Goal: Task Accomplishment & Management: Complete application form

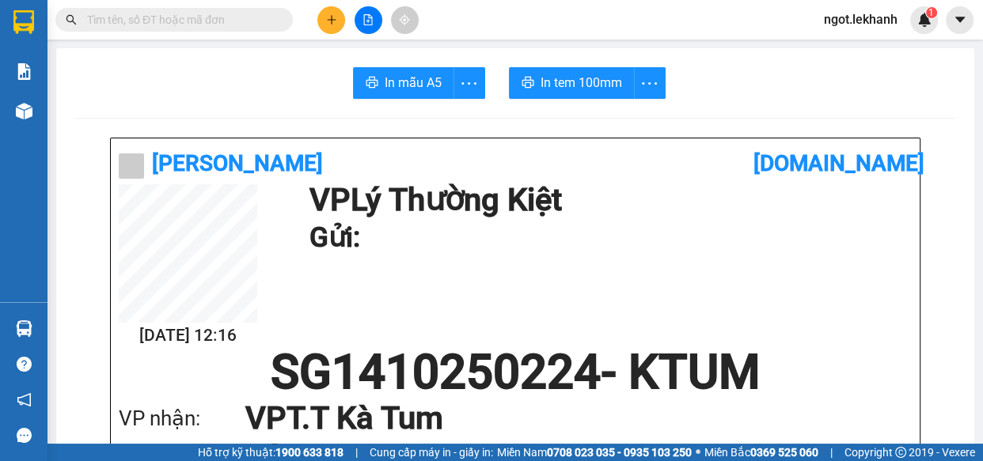
click at [327, 8] on button at bounding box center [331, 20] width 28 height 28
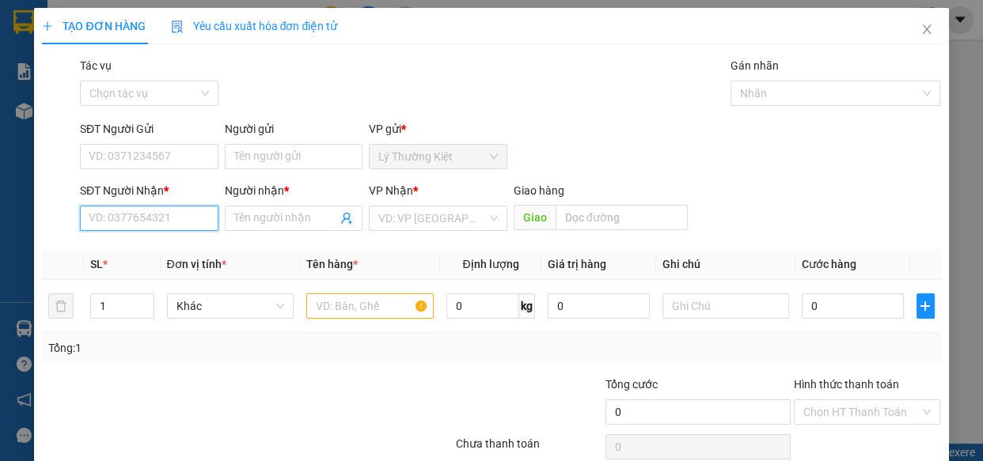
click at [177, 230] on input "SĐT Người Nhận *" at bounding box center [149, 218] width 139 height 25
type input "0855575757"
click at [262, 207] on span at bounding box center [294, 218] width 139 height 25
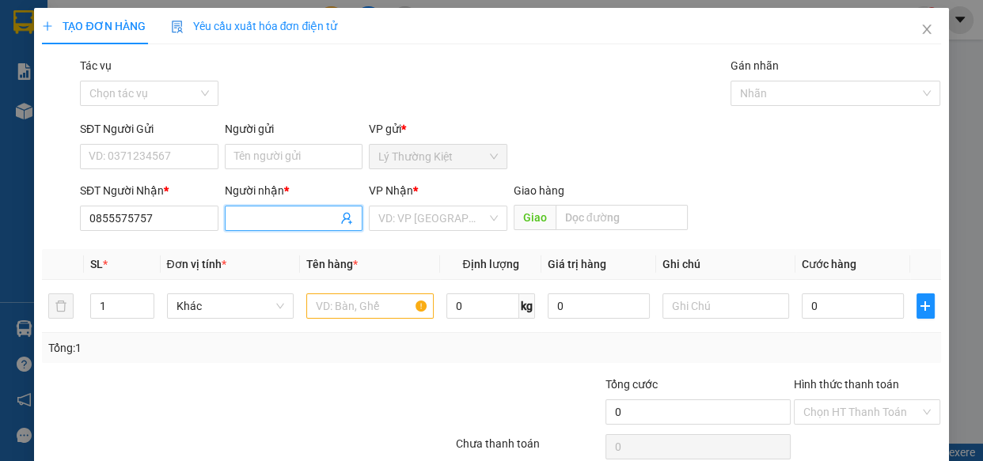
click at [262, 207] on span at bounding box center [294, 218] width 139 height 25
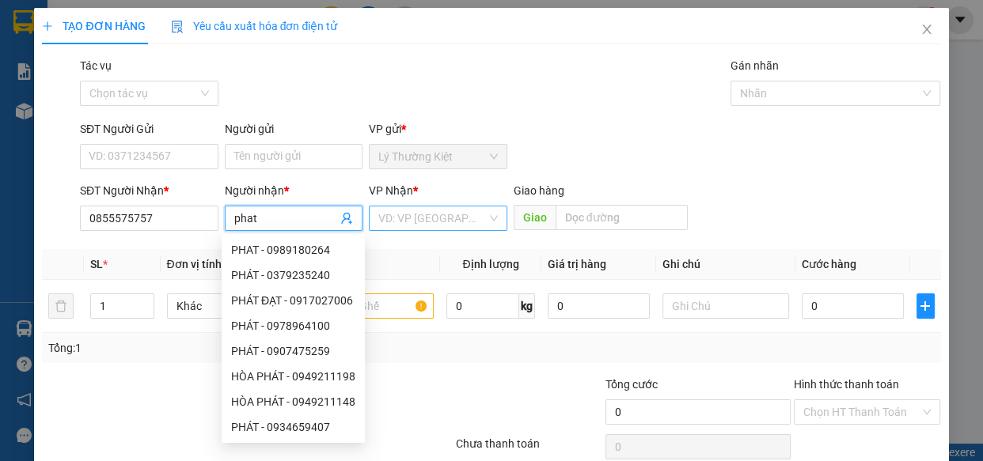
type input "phat"
click at [430, 216] on input "search" at bounding box center [432, 219] width 108 height 24
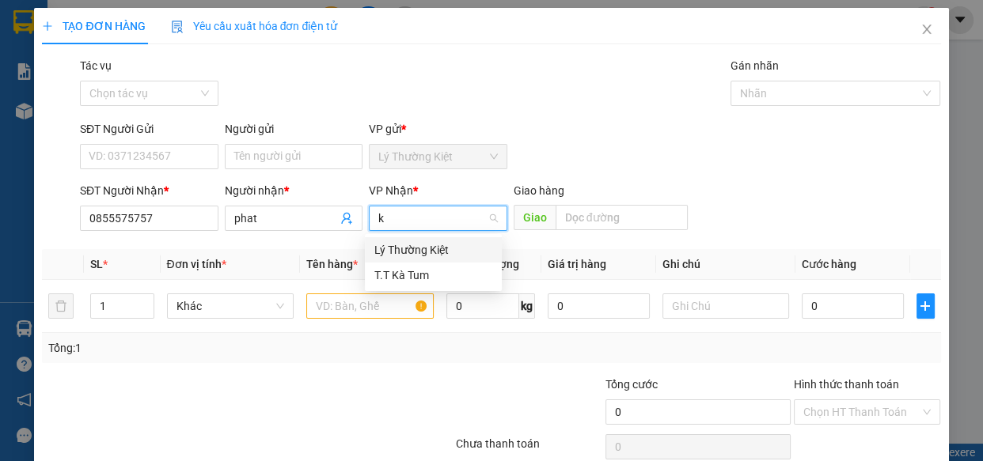
type input "ka"
click at [433, 250] on div "T.T Kà Tum" at bounding box center [433, 249] width 118 height 17
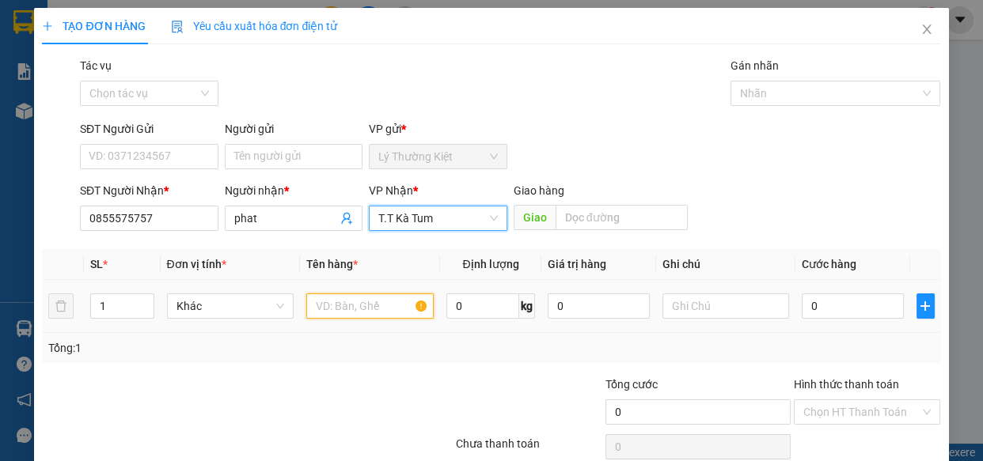
click at [401, 306] on input "text" at bounding box center [369, 306] width 127 height 25
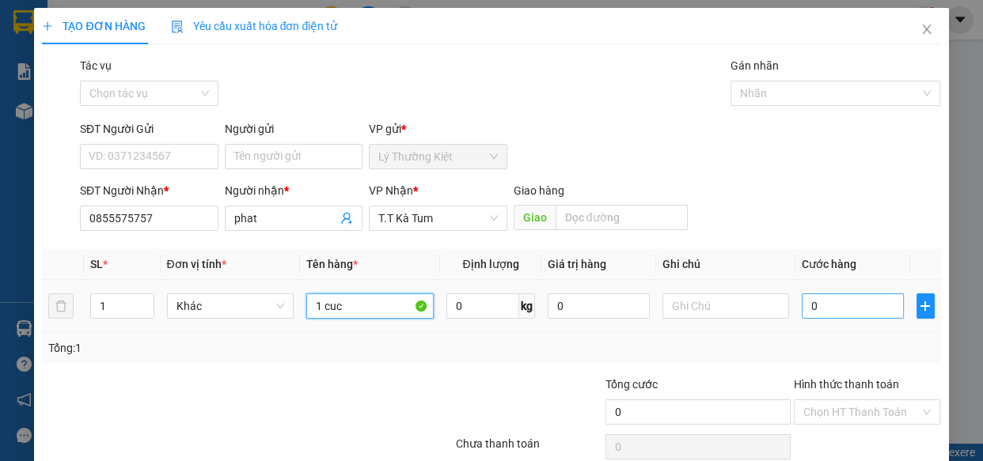
type input "1 cuc"
click at [863, 317] on input "0" at bounding box center [853, 306] width 102 height 25
type input "3"
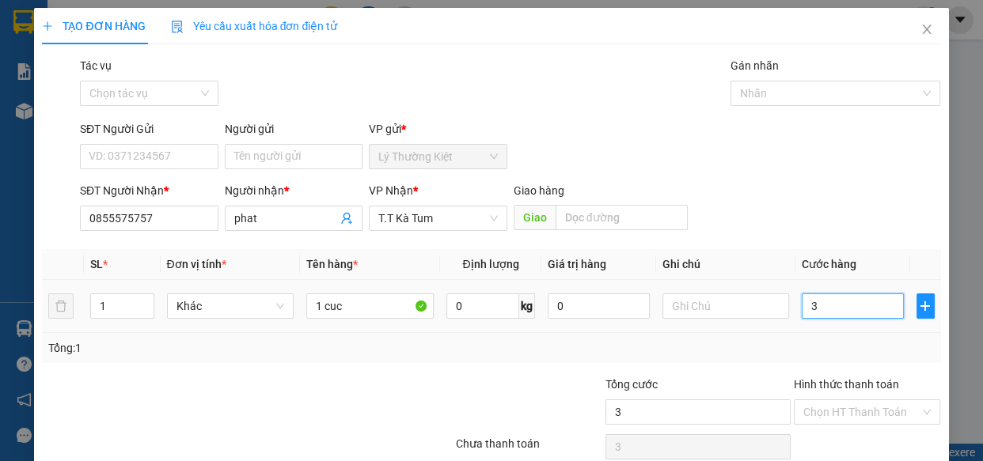
type input "30"
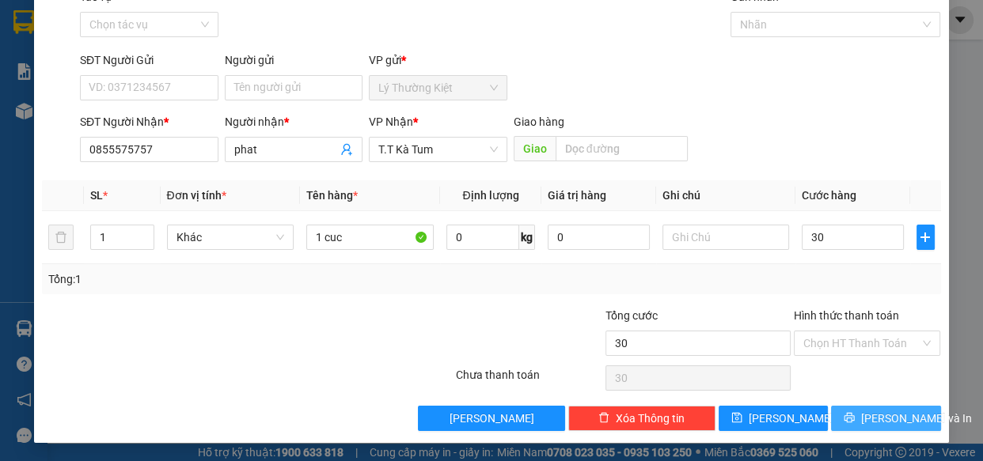
type input "30.000"
click at [879, 416] on span "[PERSON_NAME] và In" at bounding box center [916, 418] width 111 height 17
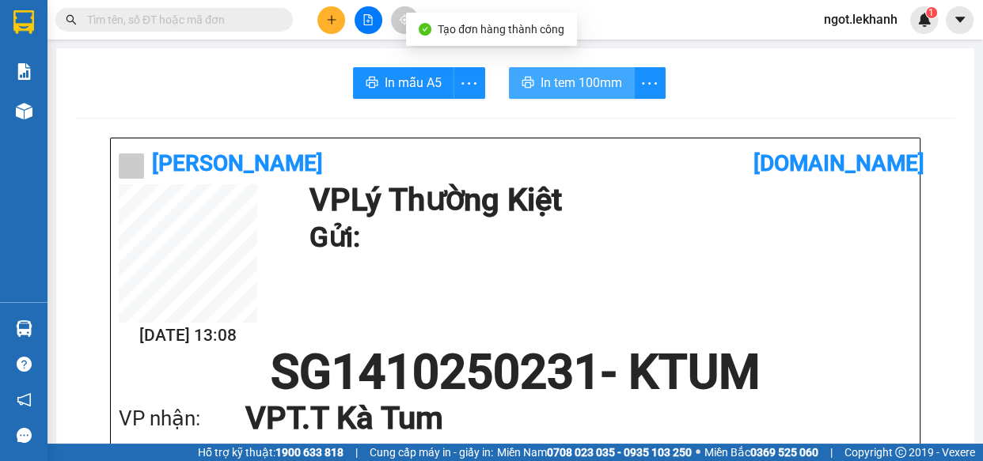
click at [552, 85] on span "In tem 100mm" at bounding box center [582, 83] width 82 height 20
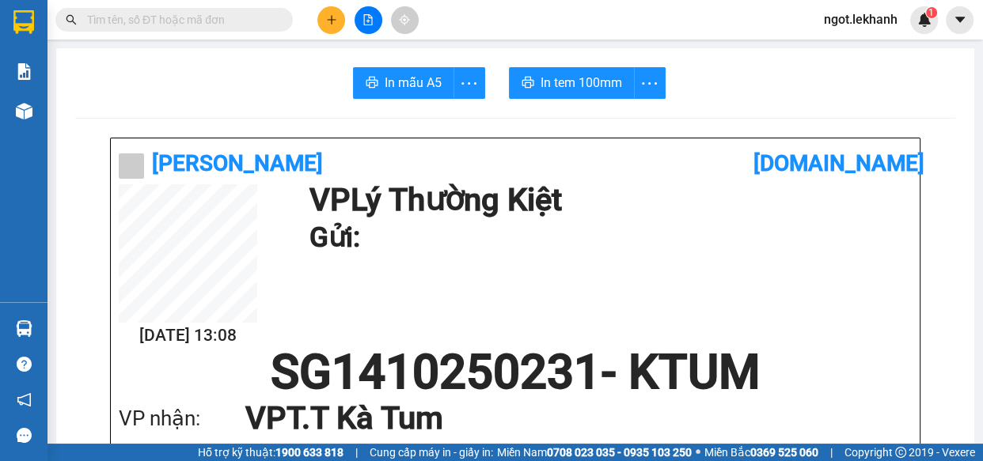
click at [332, 10] on button at bounding box center [331, 20] width 28 height 28
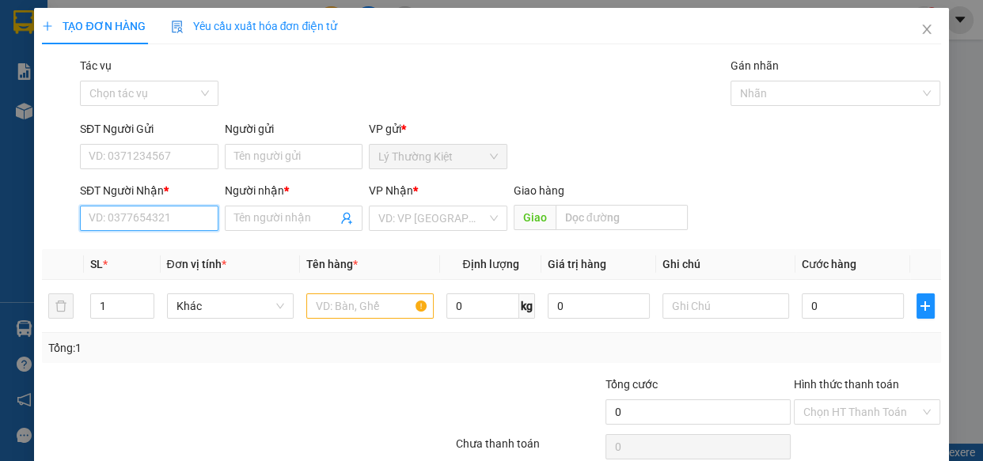
click at [196, 230] on input "SĐT Người Nhận *" at bounding box center [149, 218] width 139 height 25
type input "0921836656"
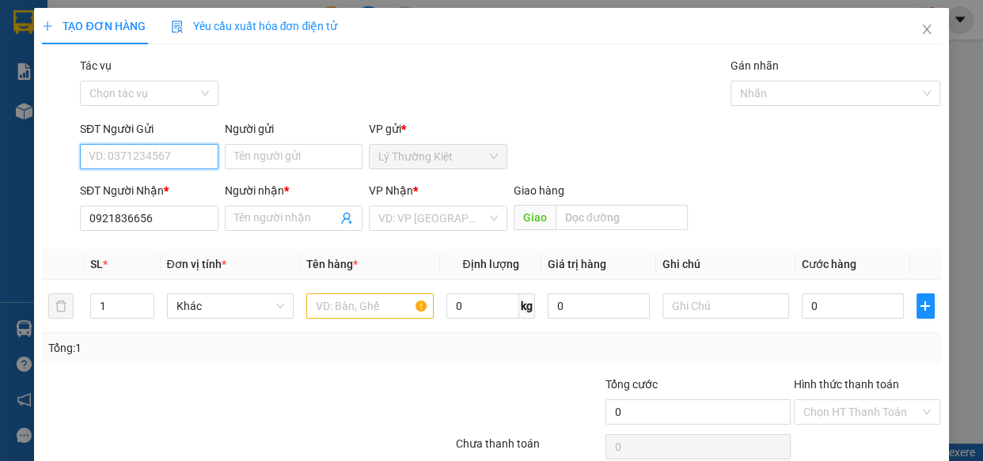
click at [197, 151] on input "SĐT Người Gửi" at bounding box center [149, 156] width 139 height 25
type input "0907548890"
click at [269, 215] on input "Người nhận *" at bounding box center [286, 218] width 104 height 17
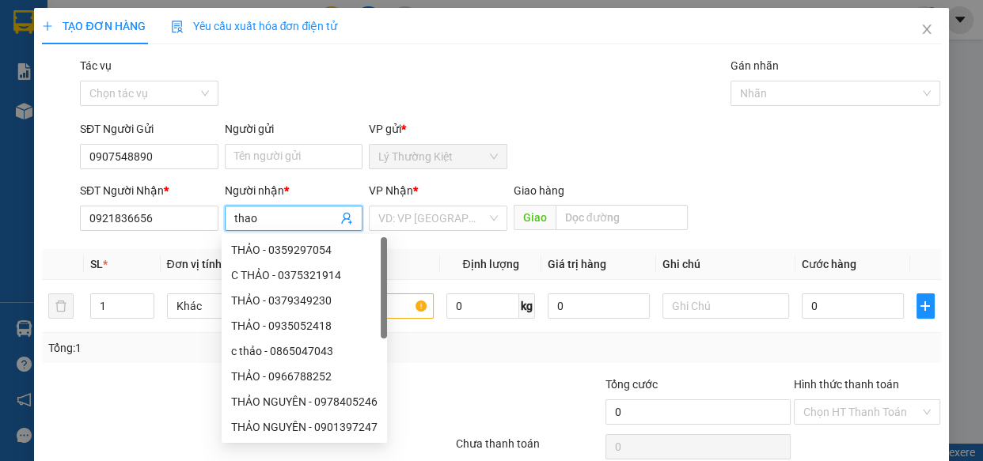
click at [291, 207] on span "thao" at bounding box center [294, 218] width 139 height 25
type input "thao"
click at [282, 147] on input "Người gửi" at bounding box center [294, 156] width 139 height 25
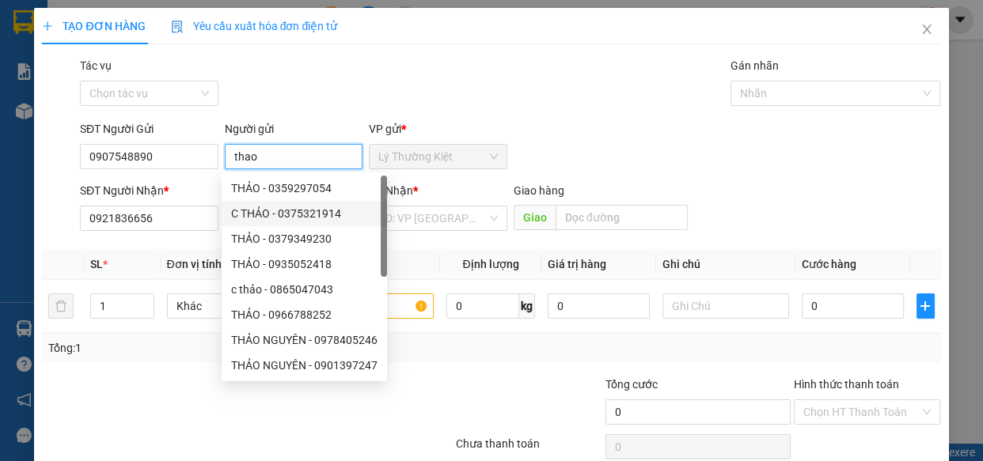
type input "thao"
drag, startPoint x: 518, startPoint y: 169, endPoint x: 461, endPoint y: 186, distance: 59.4
click at [517, 169] on div "SĐT Người Gửi 0907548890 Người gửi thao VP gửi * Lý Thường Kiệt" at bounding box center [511, 147] width 868 height 55
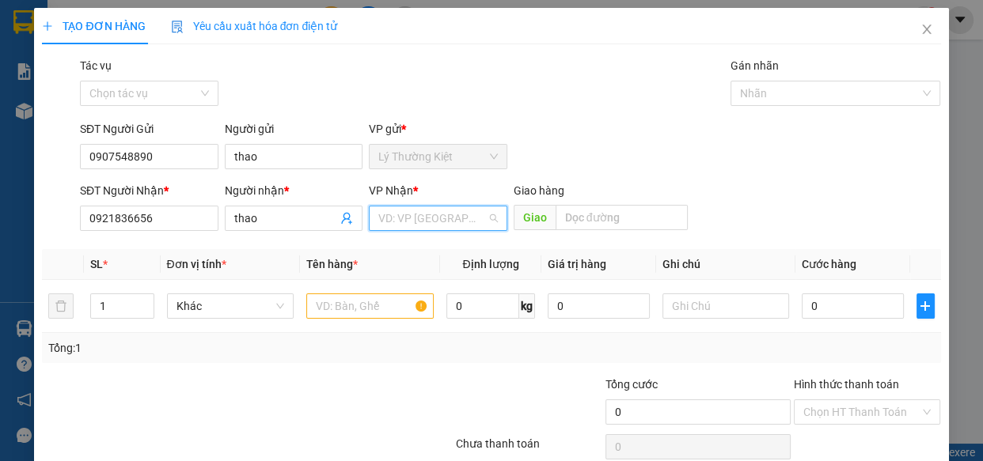
click at [445, 215] on input "search" at bounding box center [432, 219] width 108 height 24
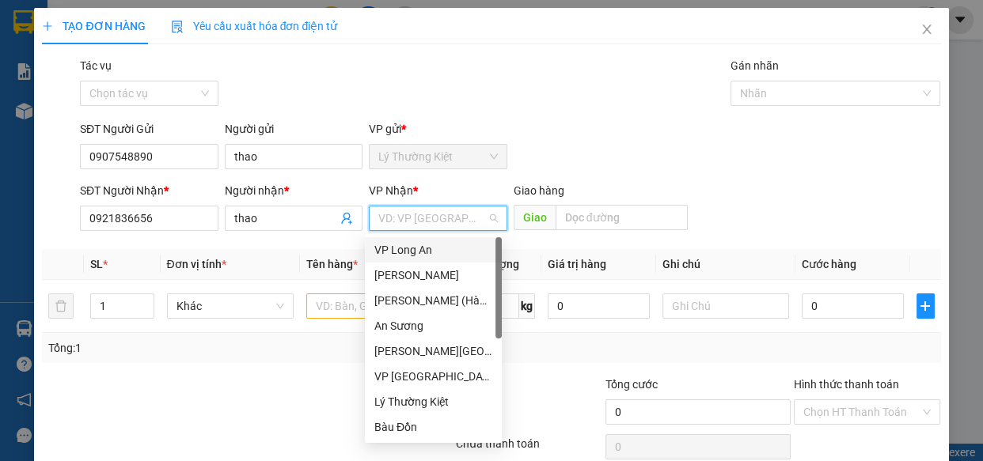
type input "t"
type input "k"
type input "d"
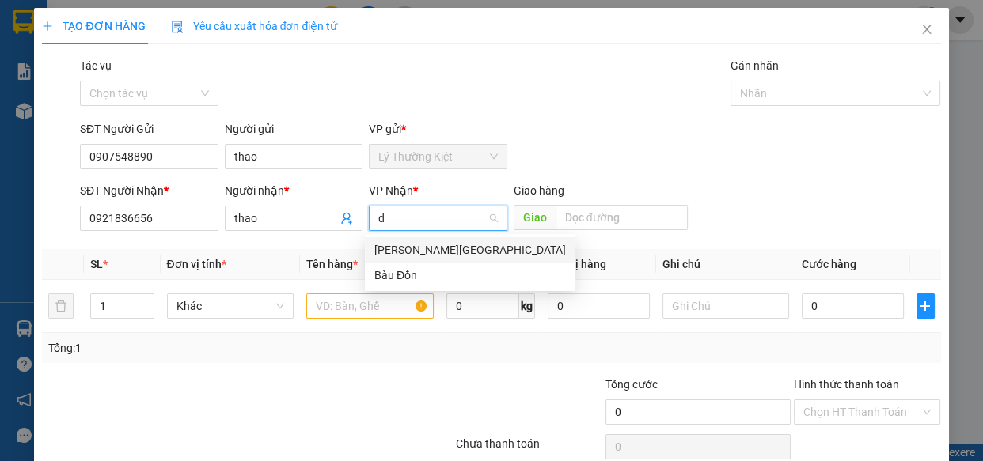
click at [458, 245] on div "[PERSON_NAME][GEOGRAPHIC_DATA]" at bounding box center [470, 249] width 192 height 17
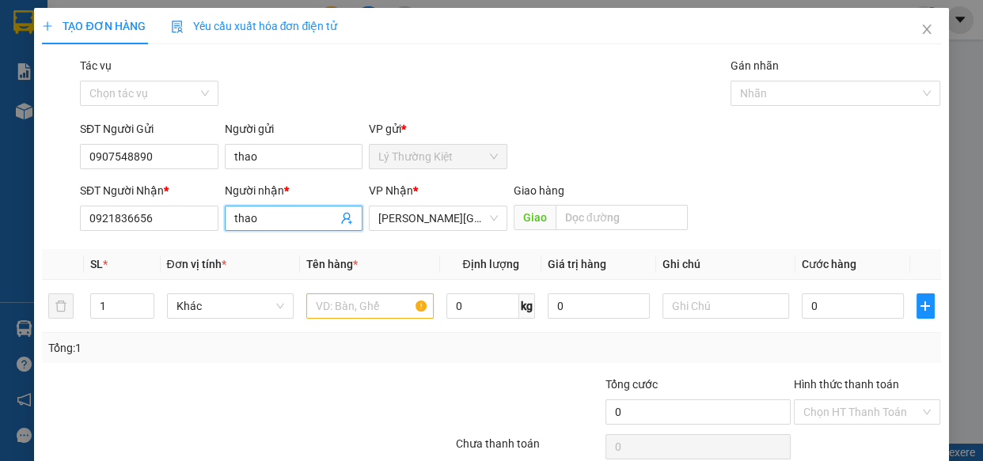
click at [304, 220] on input "thao" at bounding box center [286, 218] width 104 height 17
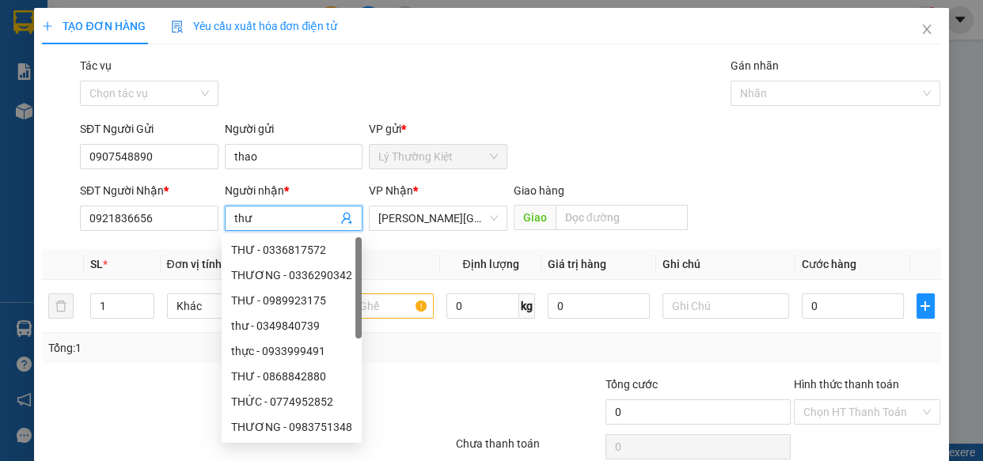
type input "thư"
click at [754, 165] on div "SĐT Người Gửi 0907548890 Người gửi thao VP gửi * Lý Thường Kiệt" at bounding box center [511, 147] width 868 height 55
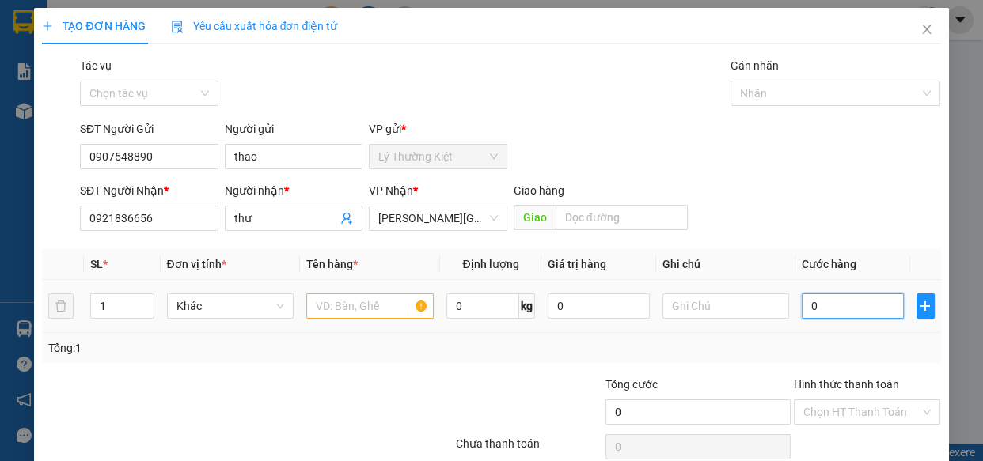
click at [820, 310] on input "0" at bounding box center [853, 306] width 102 height 25
type input "3"
type input "30"
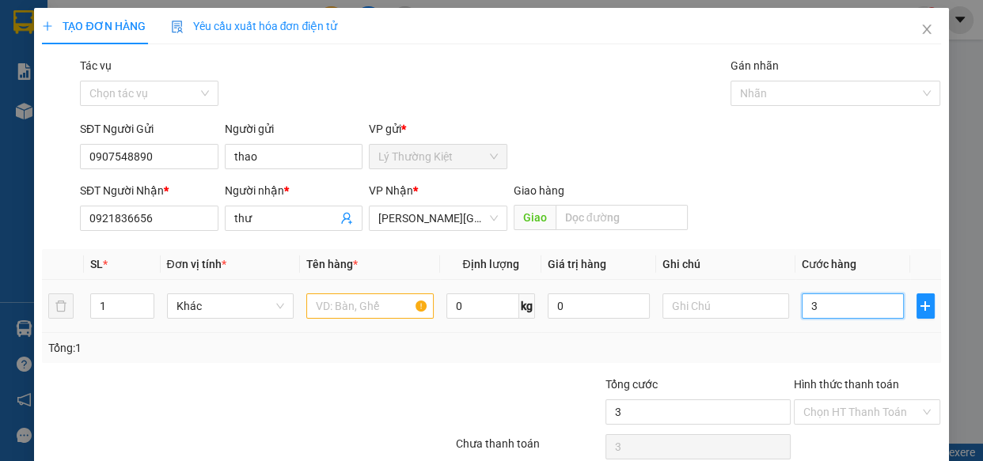
type input "30"
type input "30.000"
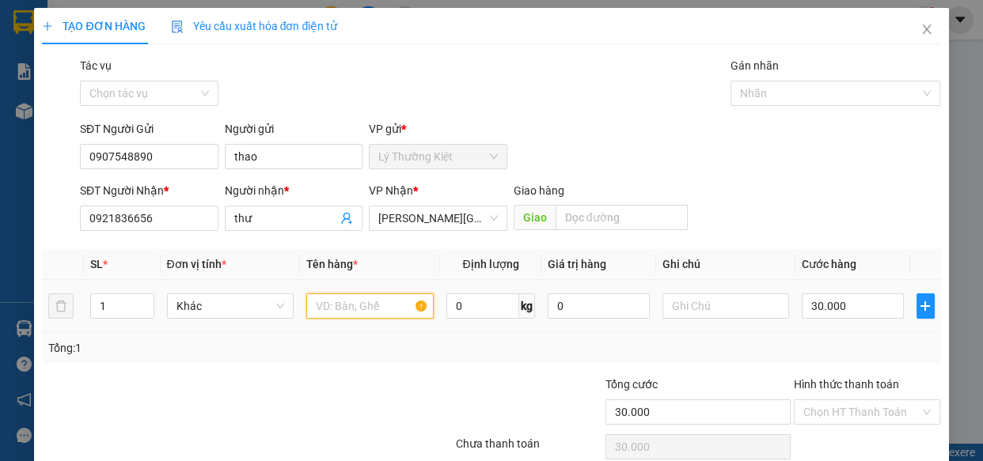
click at [376, 294] on input "text" at bounding box center [369, 306] width 127 height 25
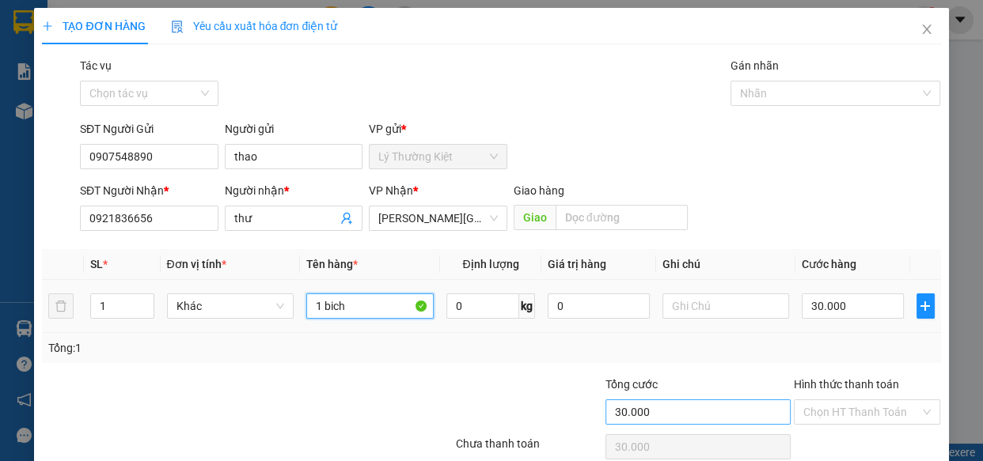
scroll to position [69, 0]
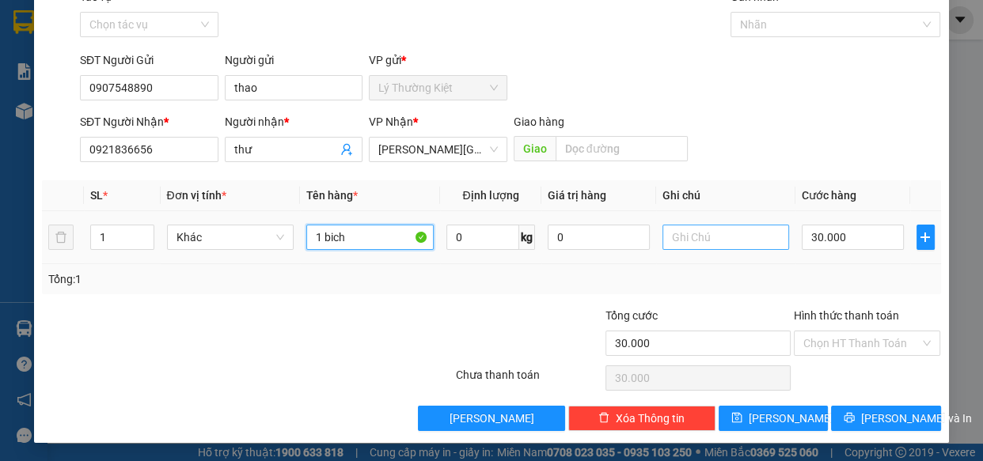
type input "1 bich"
click at [700, 237] on input "text" at bounding box center [726, 237] width 127 height 25
type input "hu k den"
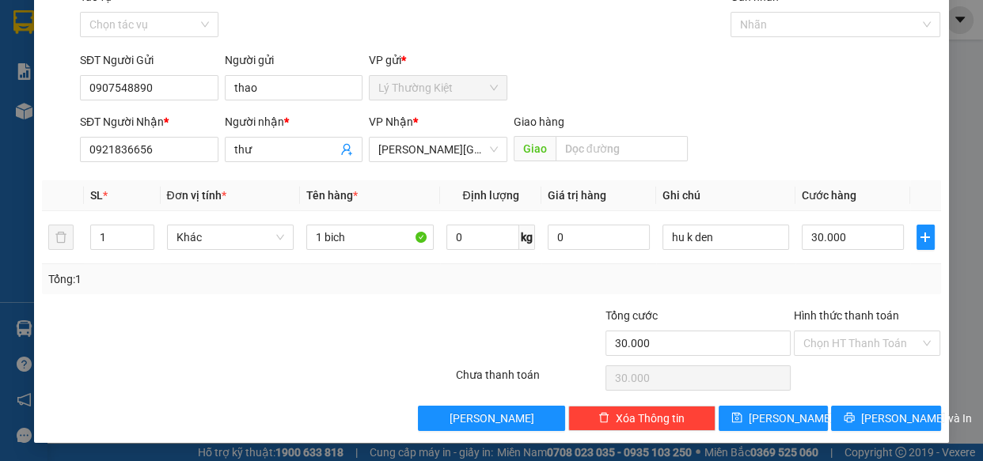
click at [837, 402] on div "Transit Pickup Surcharge Ids Transit Deliver Surcharge Ids Transit Deliver Surc…" at bounding box center [491, 209] width 898 height 443
click at [855, 411] on button "[PERSON_NAME] và In" at bounding box center [885, 418] width 109 height 25
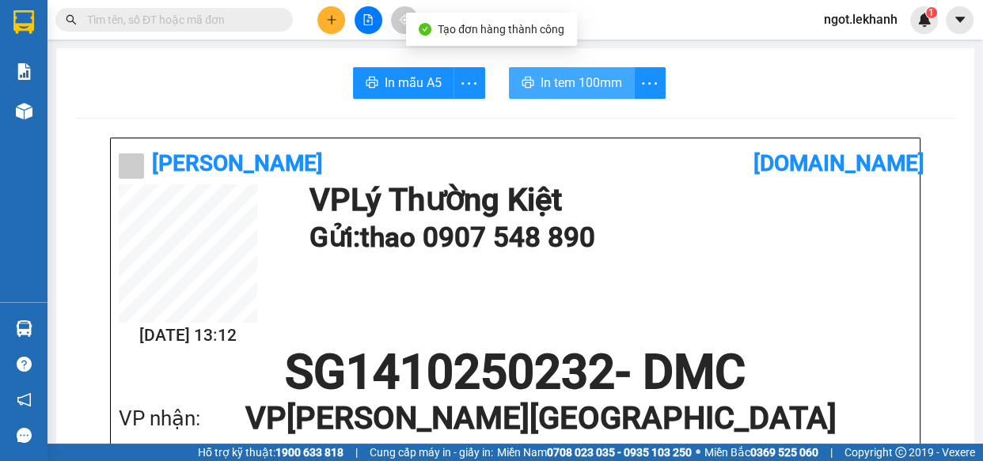
drag, startPoint x: 528, startPoint y: 83, endPoint x: 554, endPoint y: 99, distance: 30.5
click at [536, 88] on button "In tem 100mm" at bounding box center [572, 83] width 126 height 32
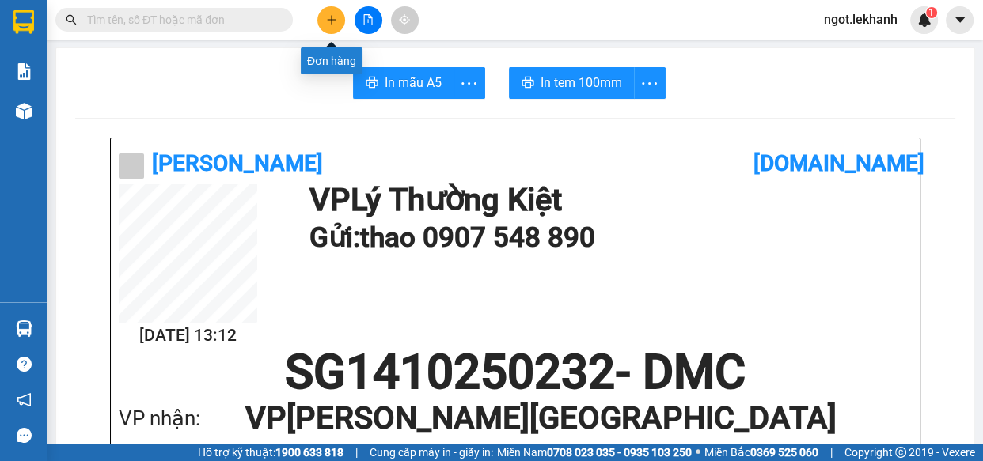
click at [332, 28] on button at bounding box center [331, 20] width 28 height 28
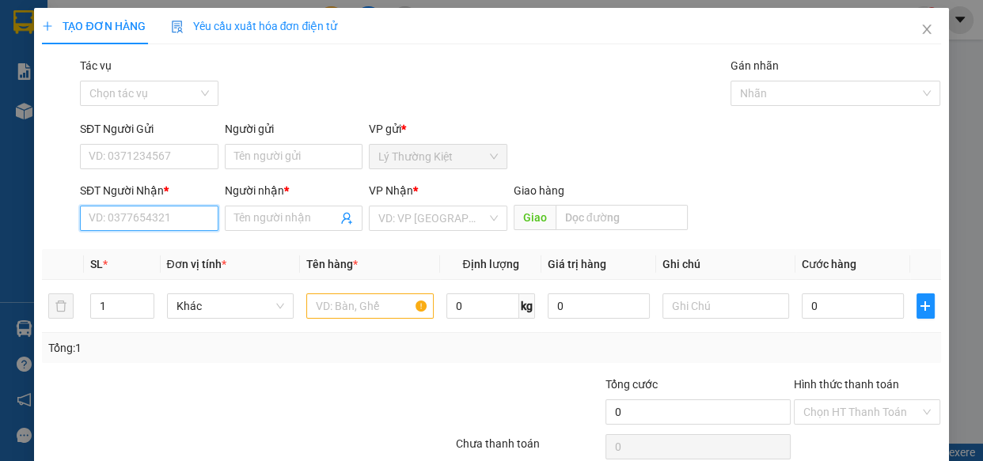
click at [146, 207] on input "SĐT Người Nhận *" at bounding box center [149, 218] width 139 height 25
type input "0364201555"
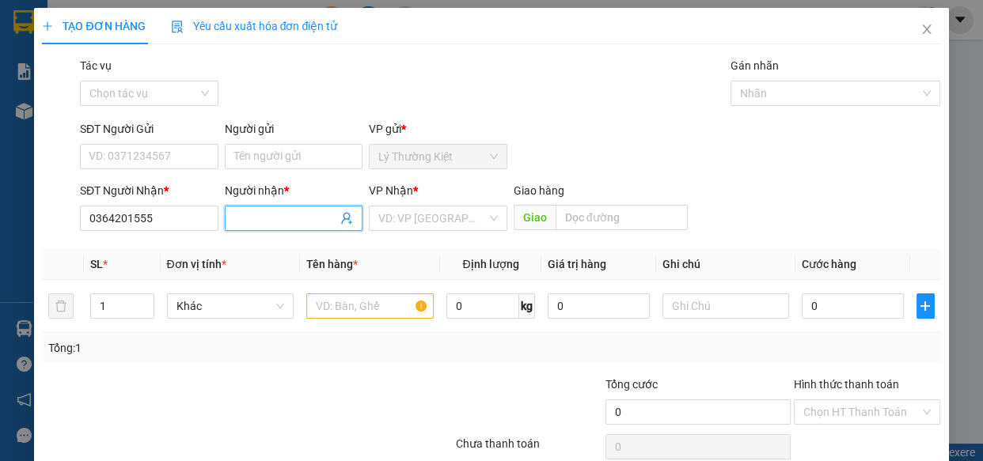
click at [315, 212] on input "Người nhận *" at bounding box center [286, 218] width 104 height 17
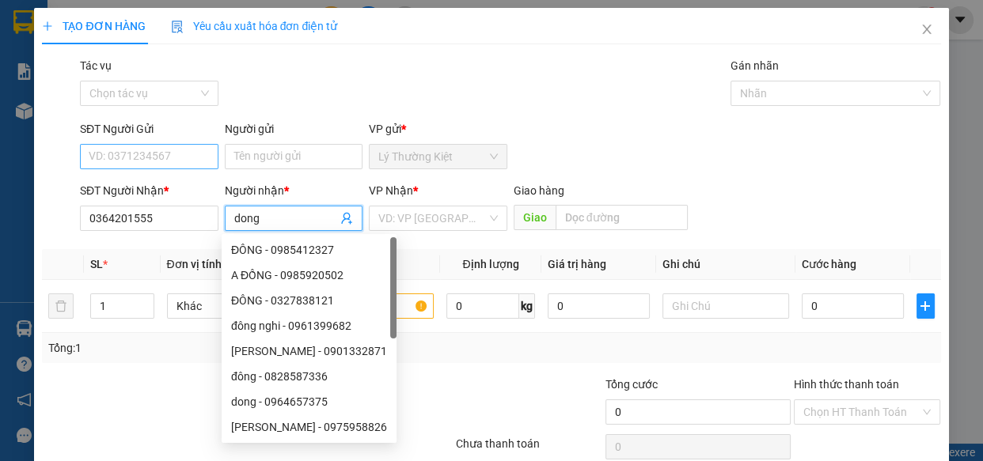
type input "dong"
click at [167, 166] on input "SĐT Người Gửi" at bounding box center [149, 156] width 139 height 25
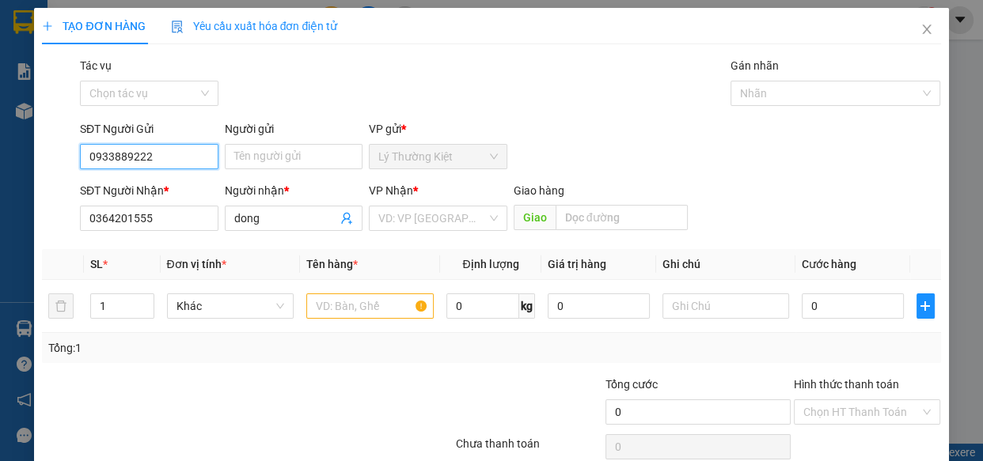
type input "0933889222"
drag, startPoint x: 510, startPoint y: 229, endPoint x: 481, endPoint y: 215, distance: 31.5
click at [514, 228] on span "Giao" at bounding box center [535, 217] width 42 height 25
click at [478, 214] on input "search" at bounding box center [432, 219] width 108 height 24
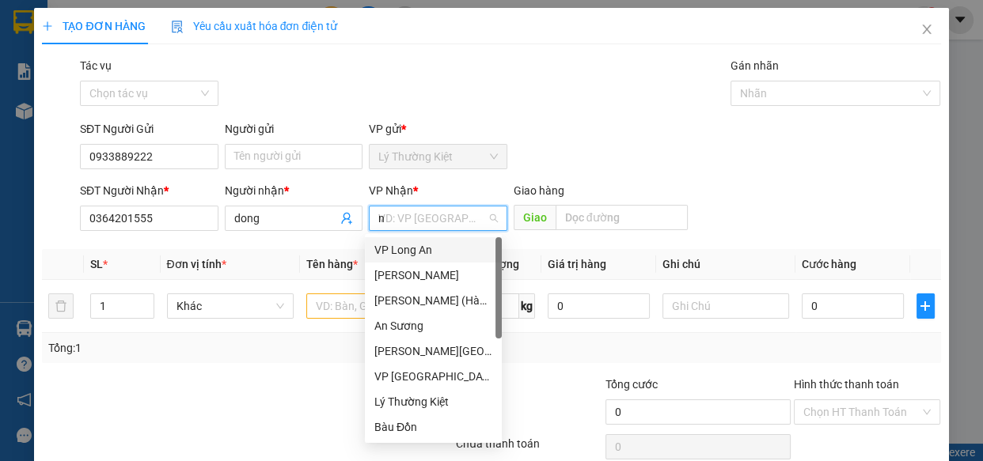
type input "ni"
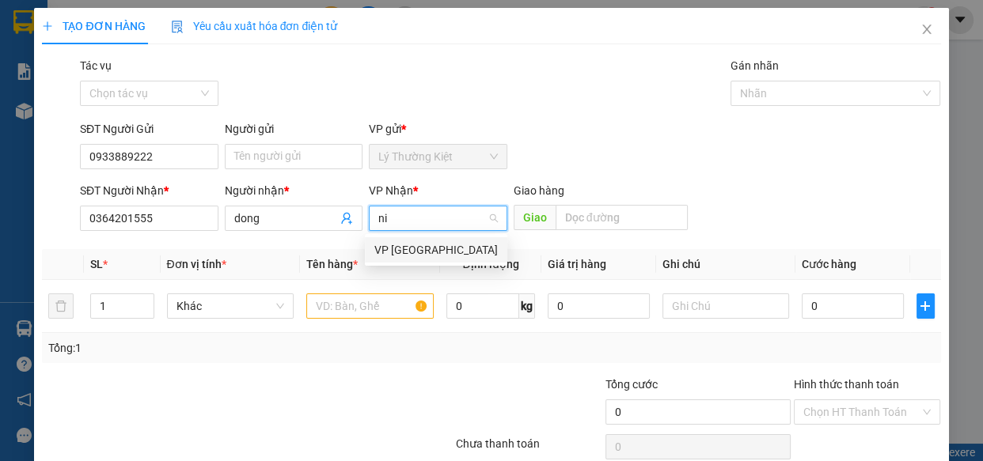
click at [455, 245] on div "VP [GEOGRAPHIC_DATA]" at bounding box center [435, 249] width 123 height 17
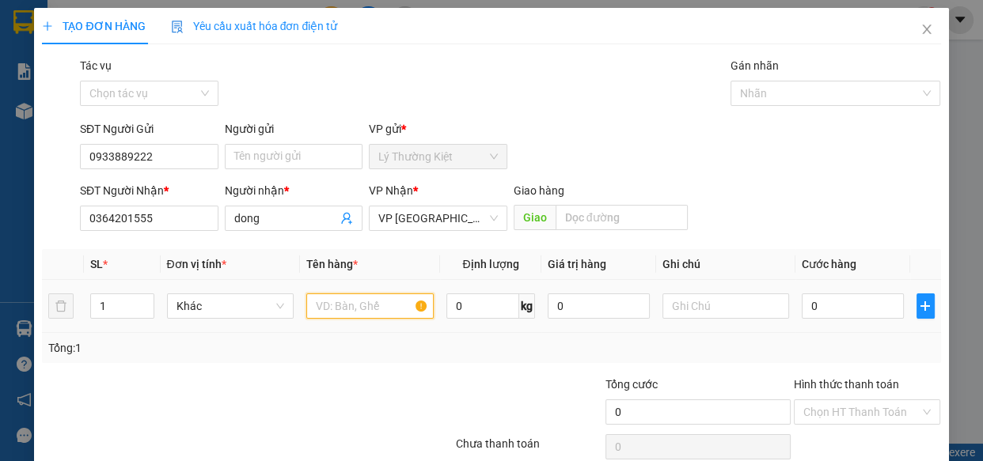
click at [369, 298] on input "text" at bounding box center [369, 306] width 127 height 25
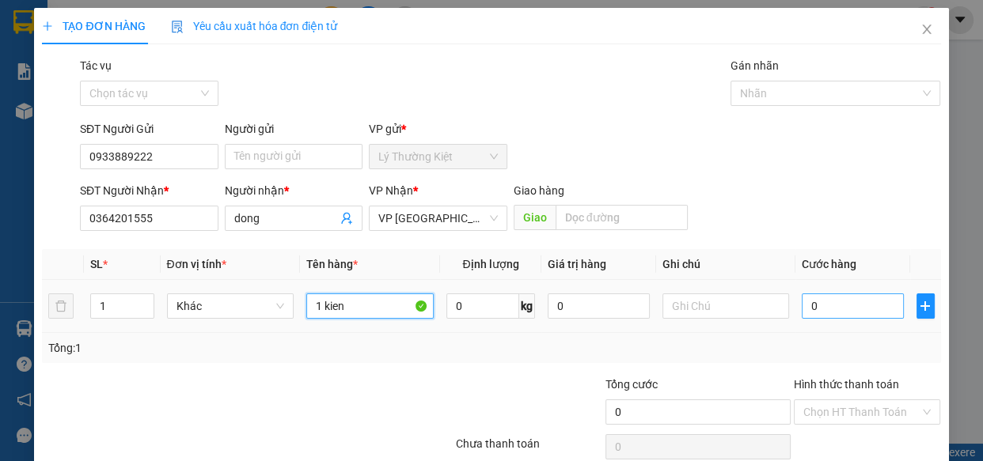
type input "1 kien"
click at [837, 302] on input "0" at bounding box center [853, 306] width 102 height 25
type input "4"
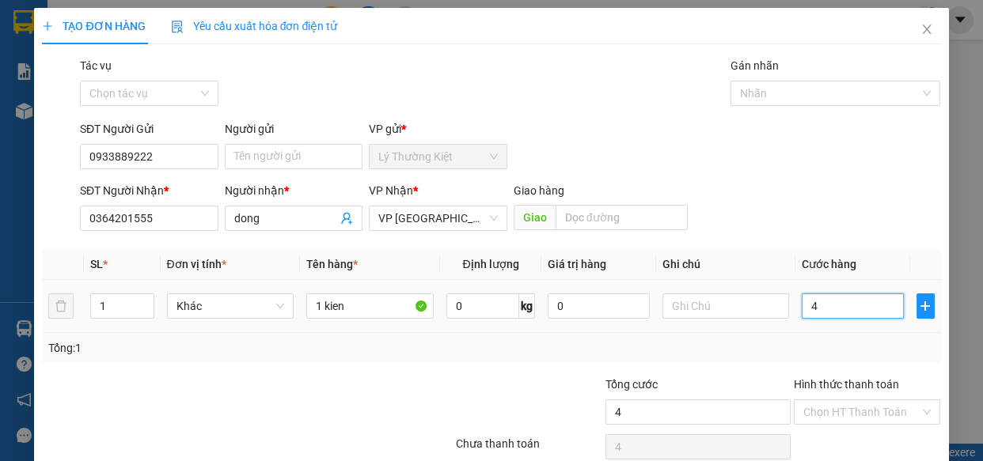
type input "40"
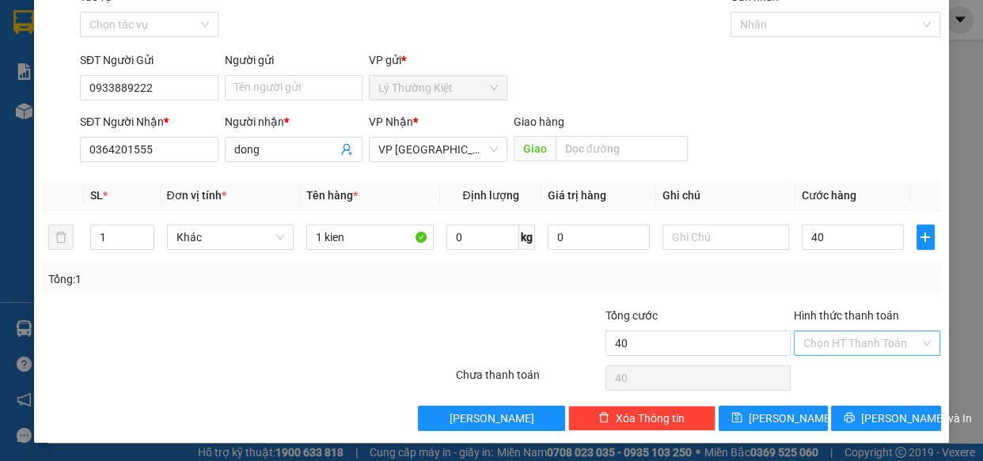
type input "40.000"
click at [886, 340] on input "Hình thức thanh toán" at bounding box center [861, 344] width 117 height 24
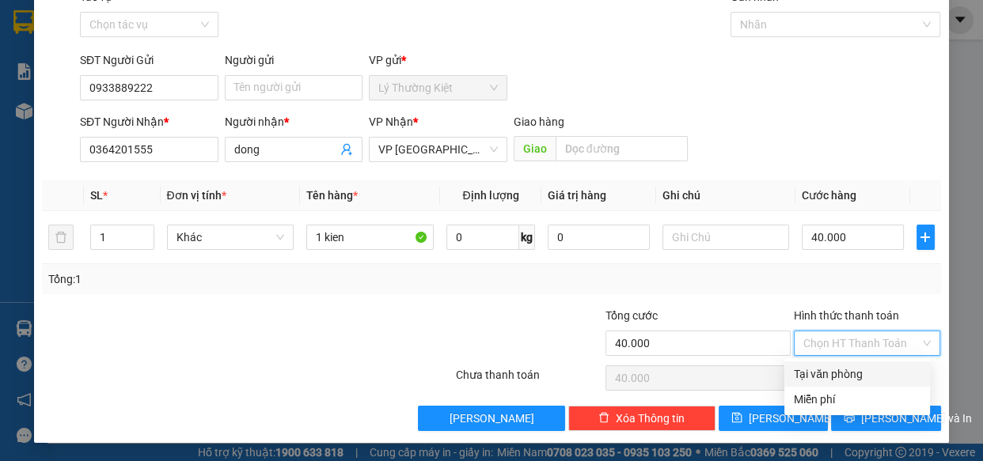
click at [883, 371] on div "Tại văn phòng" at bounding box center [857, 374] width 127 height 17
type input "0"
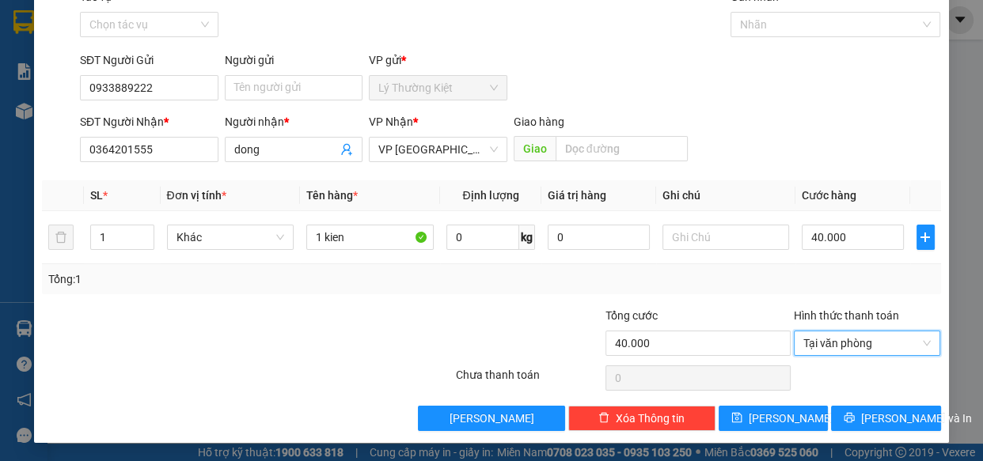
click at [895, 431] on div "TẠO ĐƠN HÀNG Yêu cầu xuất hóa đơn điện tử Transit Pickup Surcharge Ids Transit …" at bounding box center [491, 191] width 914 height 504
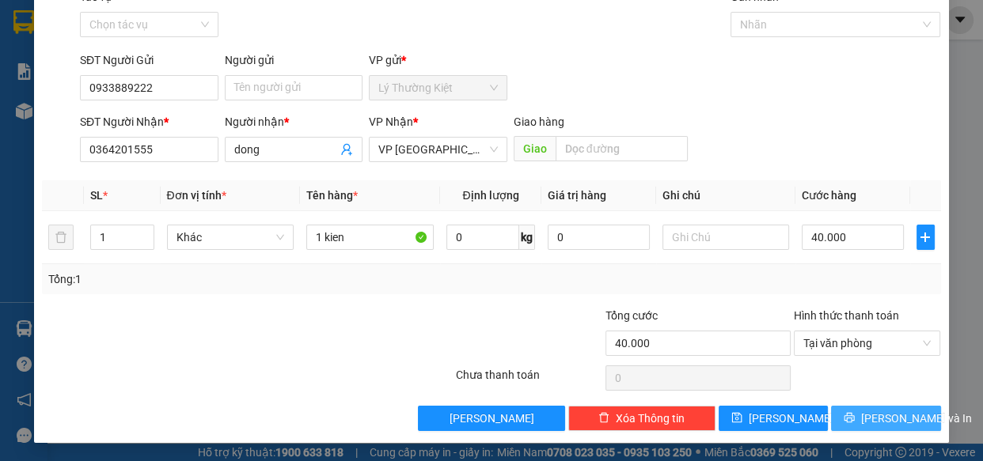
click at [891, 410] on span "[PERSON_NAME] và In" at bounding box center [916, 418] width 111 height 17
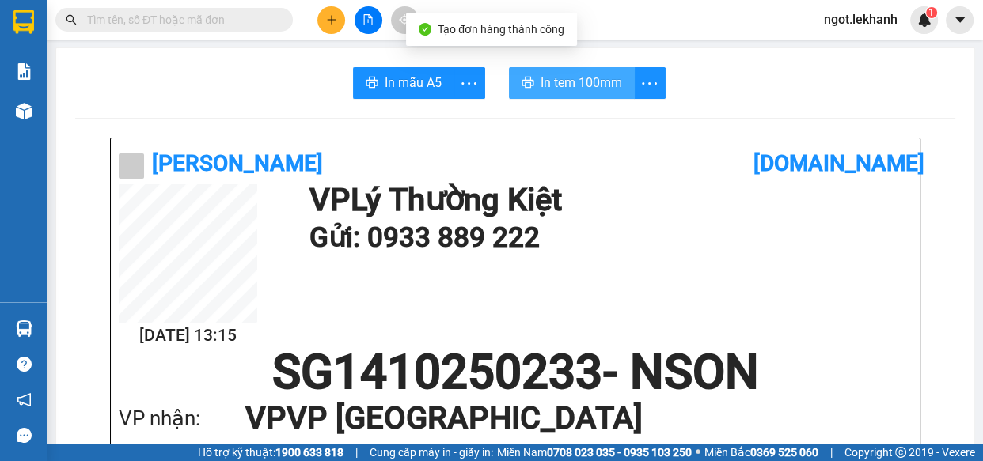
click at [589, 93] on button "In tem 100mm" at bounding box center [572, 83] width 126 height 32
